Goal: Information Seeking & Learning: Learn about a topic

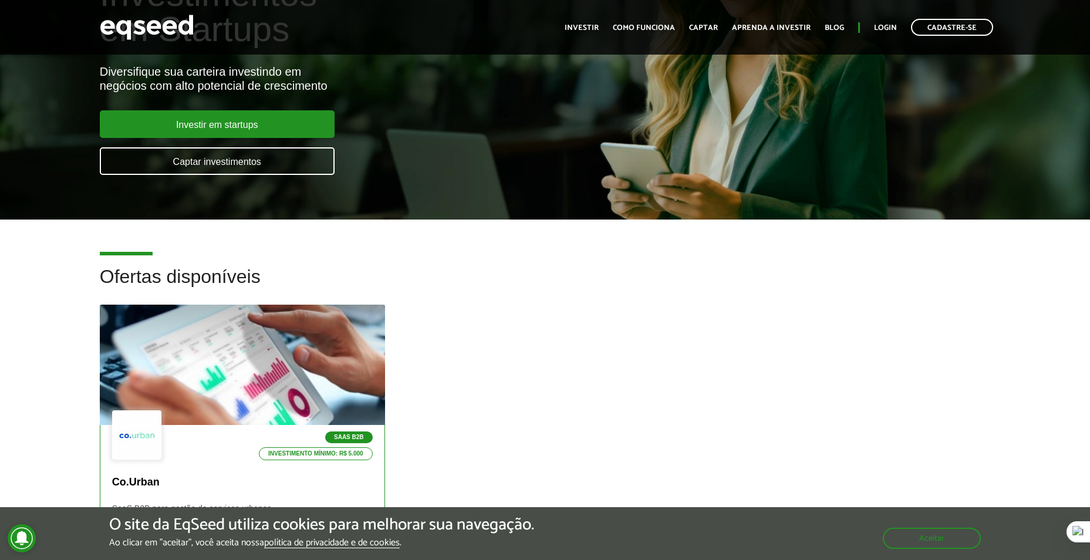
scroll to position [470, 0]
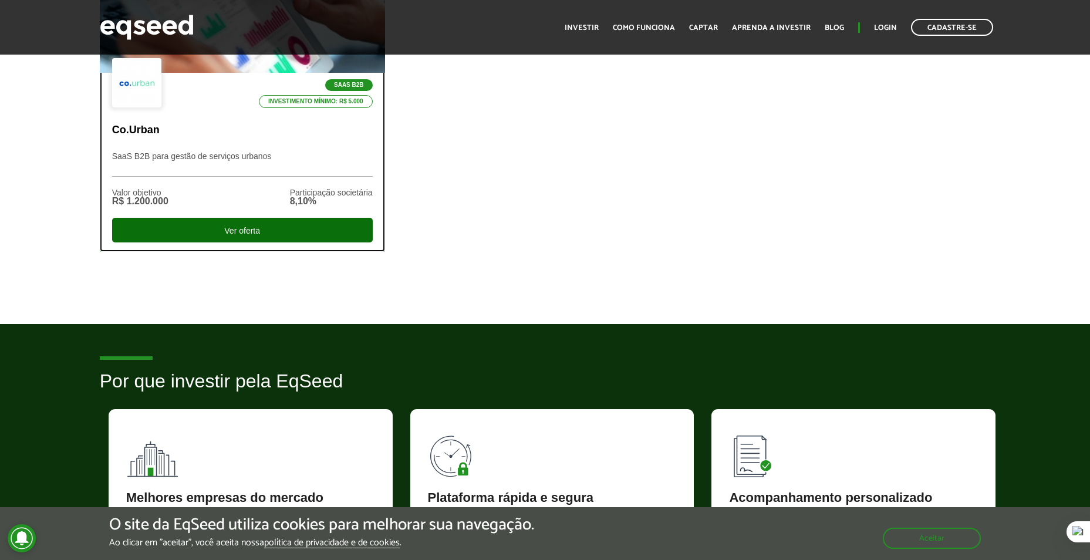
click at [249, 236] on div "Ver oferta" at bounding box center [242, 230] width 261 height 25
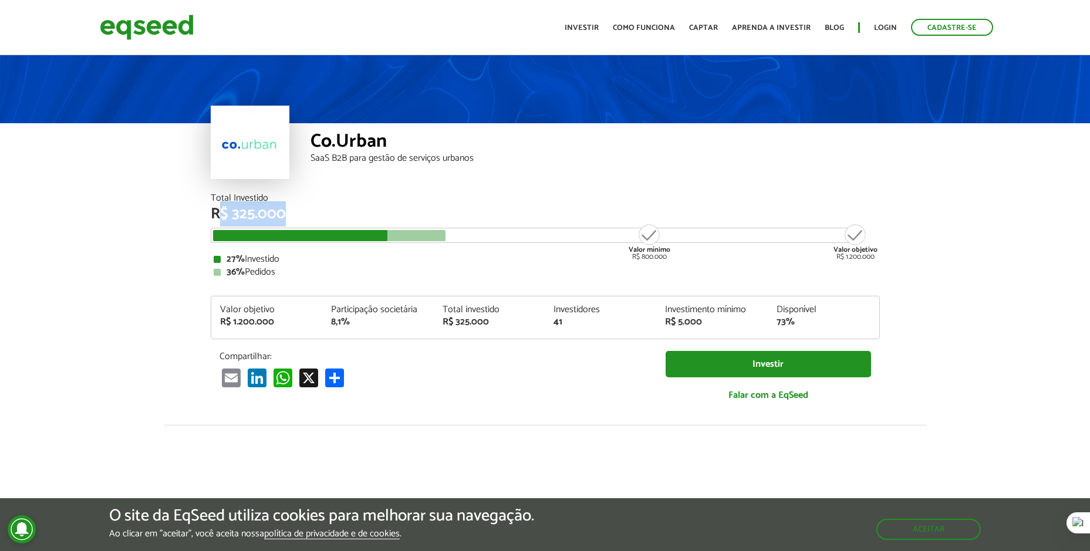
drag, startPoint x: 311, startPoint y: 217, endPoint x: 218, endPoint y: 210, distance: 93.6
click at [219, 210] on div "R$ 325.000" at bounding box center [545, 214] width 669 height 15
click at [162, 233] on article "Co.Urban SaaS B2B para gestão de serviços urbanos Total Investido R$ 325.000 Va…" at bounding box center [545, 439] width 1090 height 773
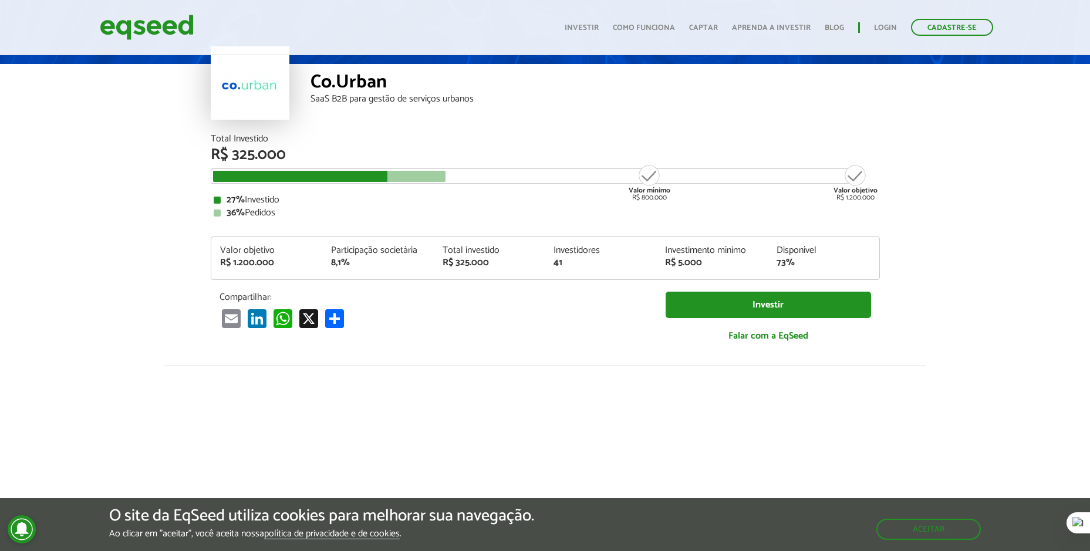
scroll to position [59, 0]
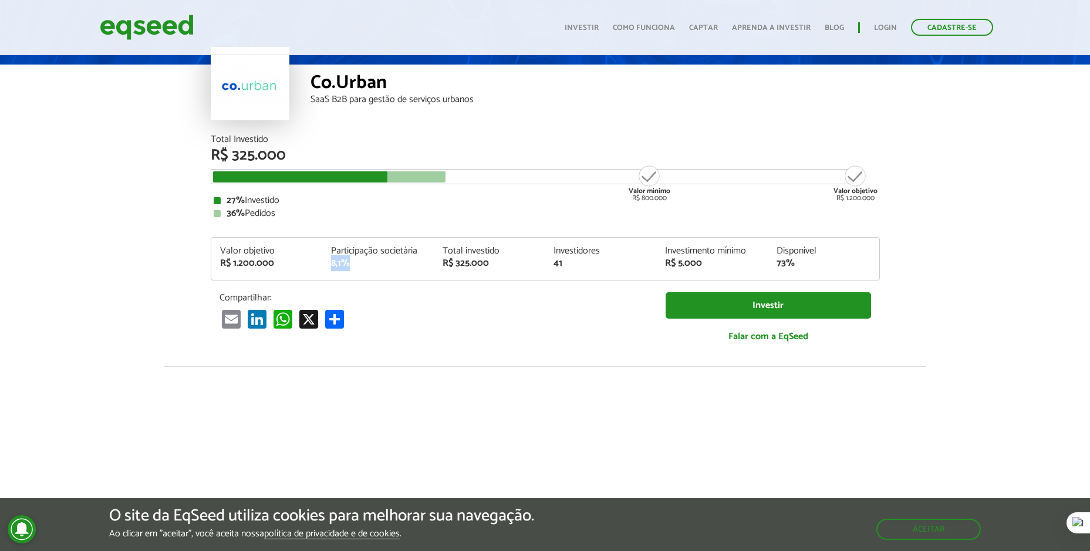
drag, startPoint x: 362, startPoint y: 262, endPoint x: 324, endPoint y: 260, distance: 37.7
click at [324, 260] on div "Participação societária 8,1%" at bounding box center [378, 258] width 112 height 22
click at [987, 277] on article "Co.Urban SaaS B2B para gestão de serviços urbanos Total Investido R$ 325.000 Va…" at bounding box center [545, 380] width 1090 height 773
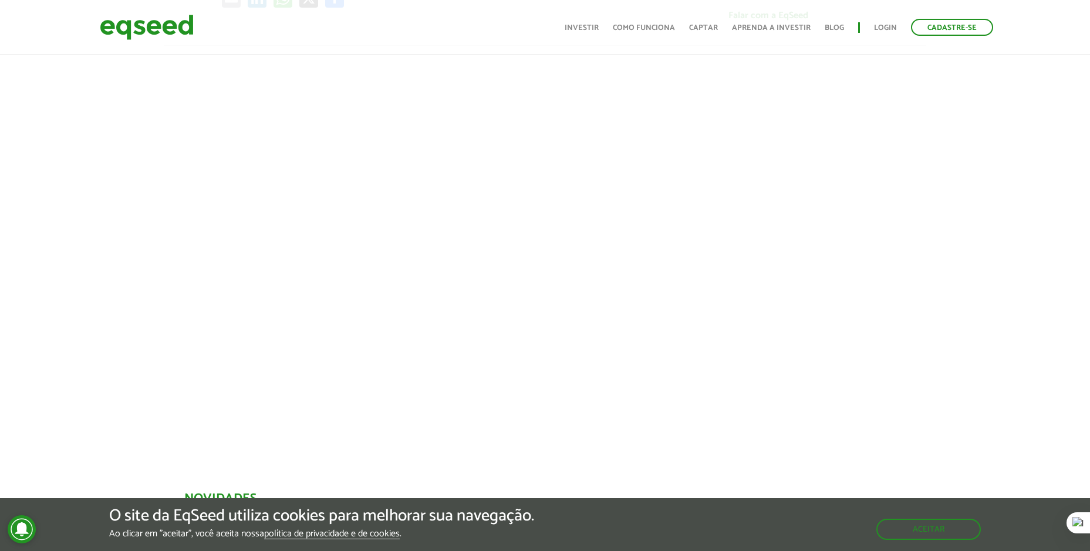
scroll to position [387, 0]
click at [928, 204] on div at bounding box center [545, 238] width 1090 height 400
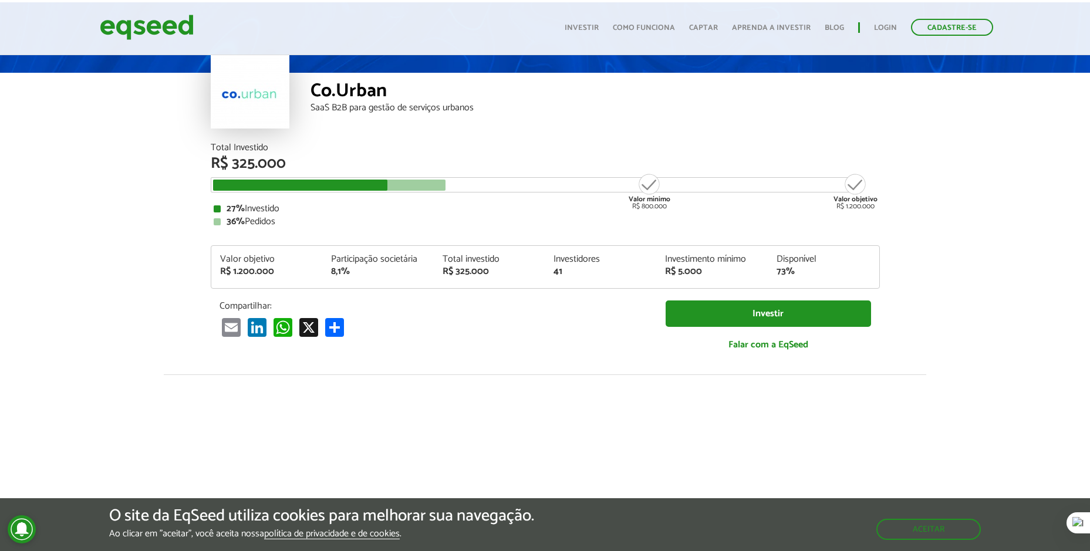
scroll to position [35, 0]
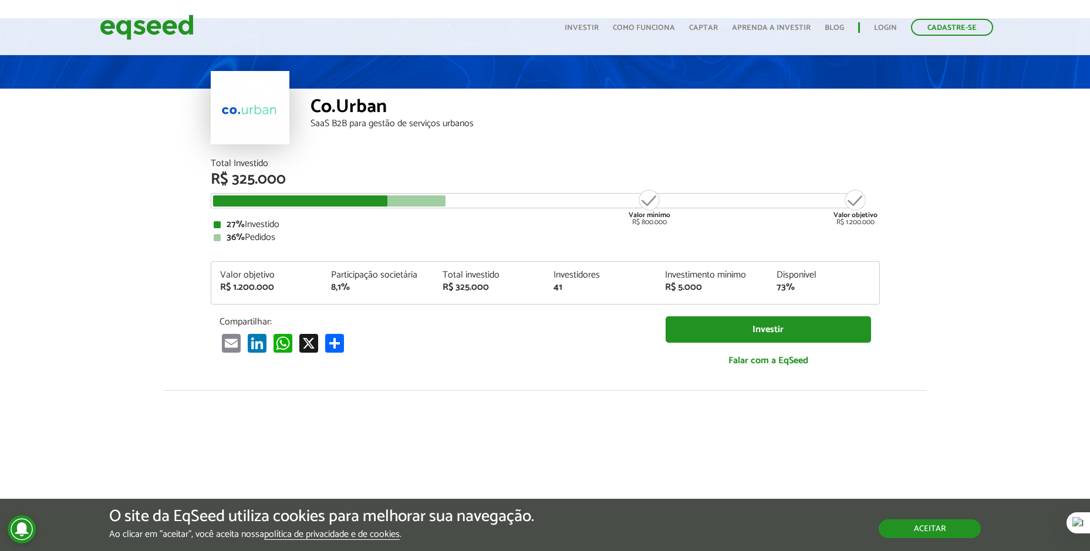
click at [916, 524] on button "Aceitar" at bounding box center [930, 529] width 102 height 19
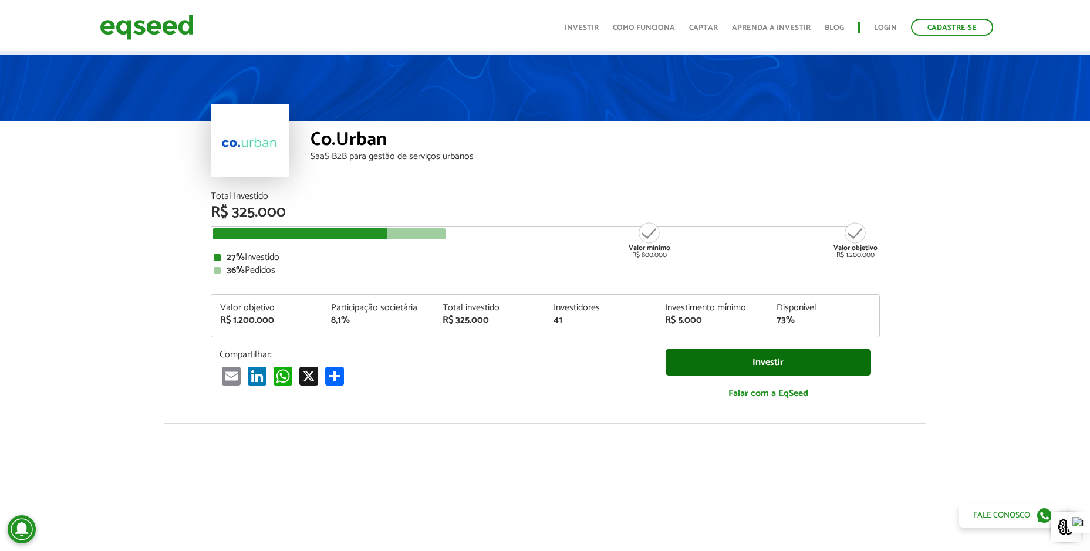
scroll to position [0, 0]
